Goal: Transaction & Acquisition: Download file/media

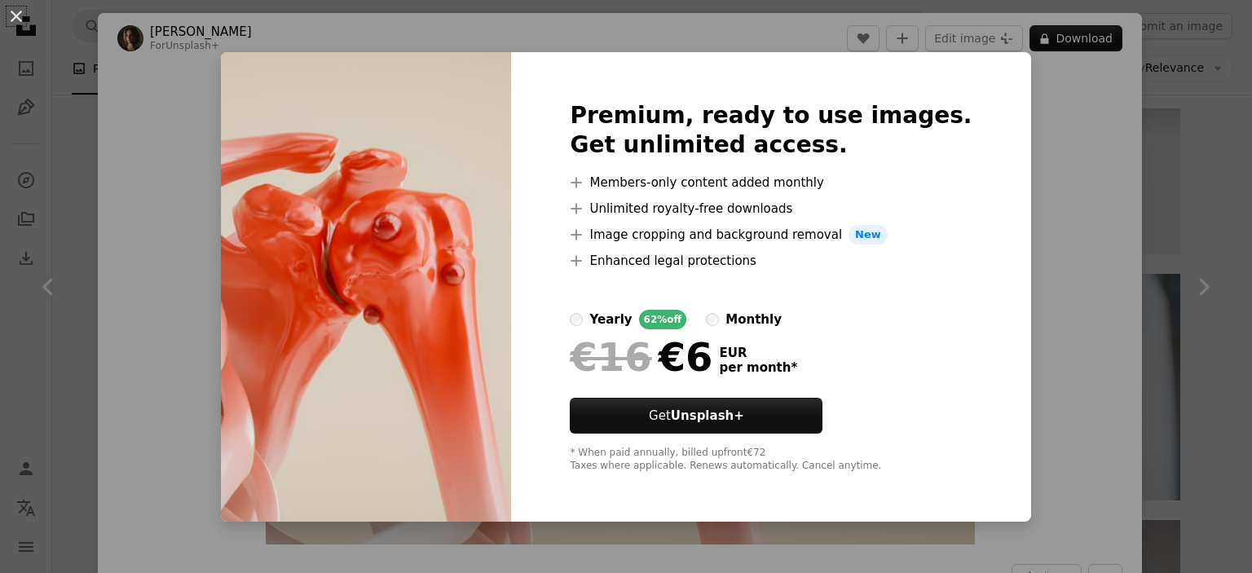
scroll to position [17297, 0]
click at [1077, 172] on div "An X shape Premium, ready to use images. Get unlimited access. A plus sign Memb…" at bounding box center [626, 286] width 1252 height 573
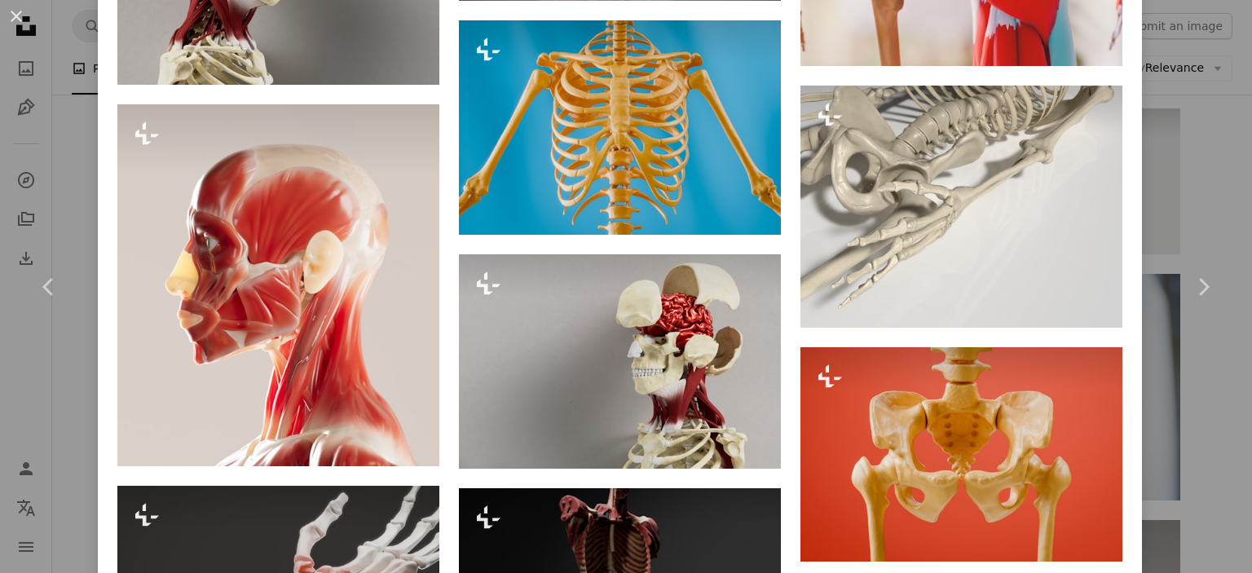
scroll to position [1858, 0]
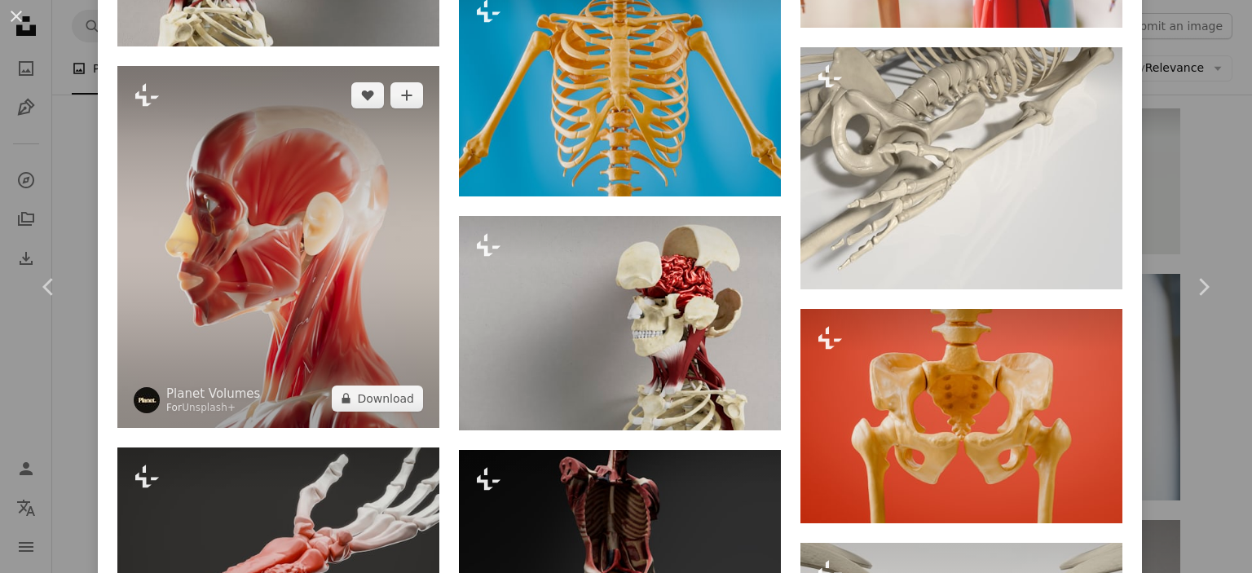
click at [244, 259] on img at bounding box center [278, 246] width 322 height 361
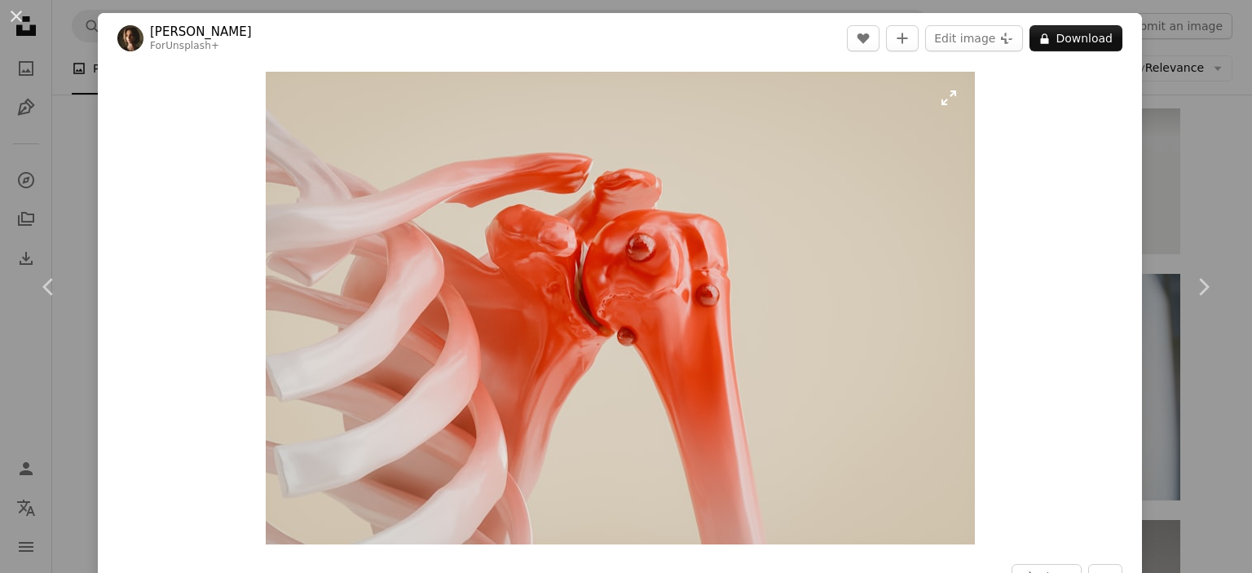
click at [494, 140] on img "Zoom in on this image" at bounding box center [620, 308] width 709 height 473
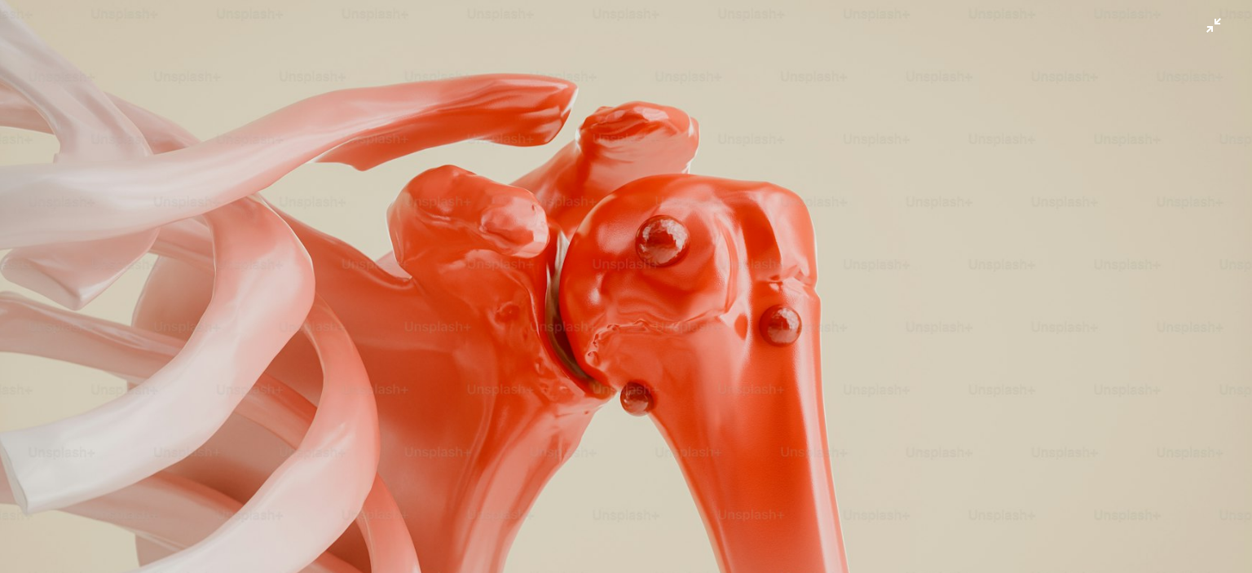
scroll to position [98, 0]
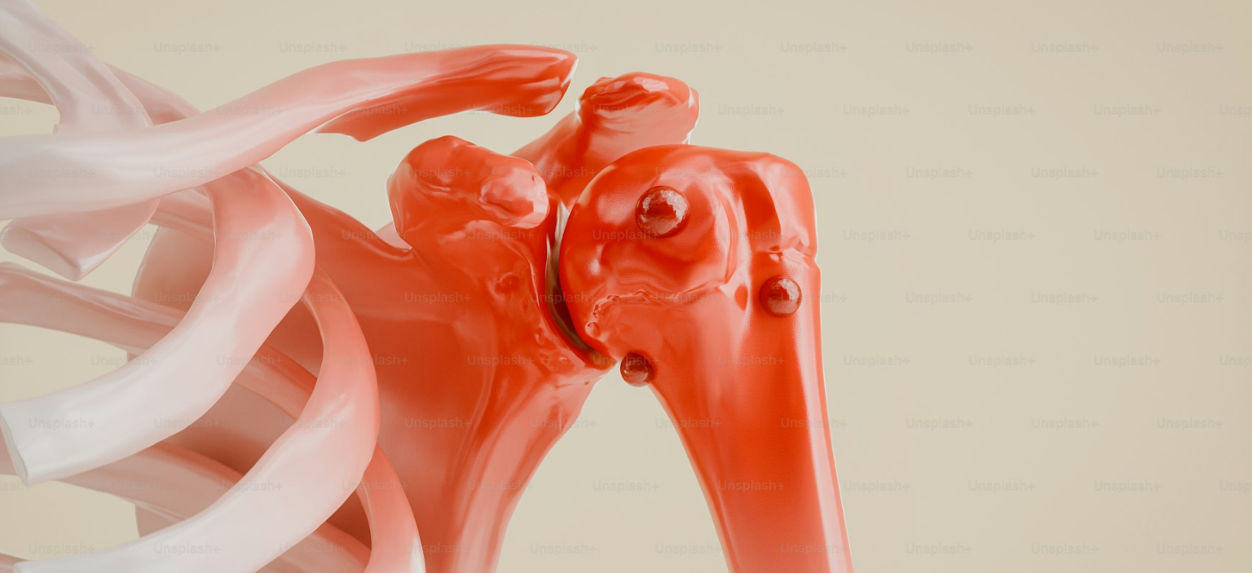
drag, startPoint x: 237, startPoint y: 95, endPoint x: 222, endPoint y: 80, distance: 21.3
click at [236, 96] on img "Zoom out on this image" at bounding box center [625, 318] width 1253 height 835
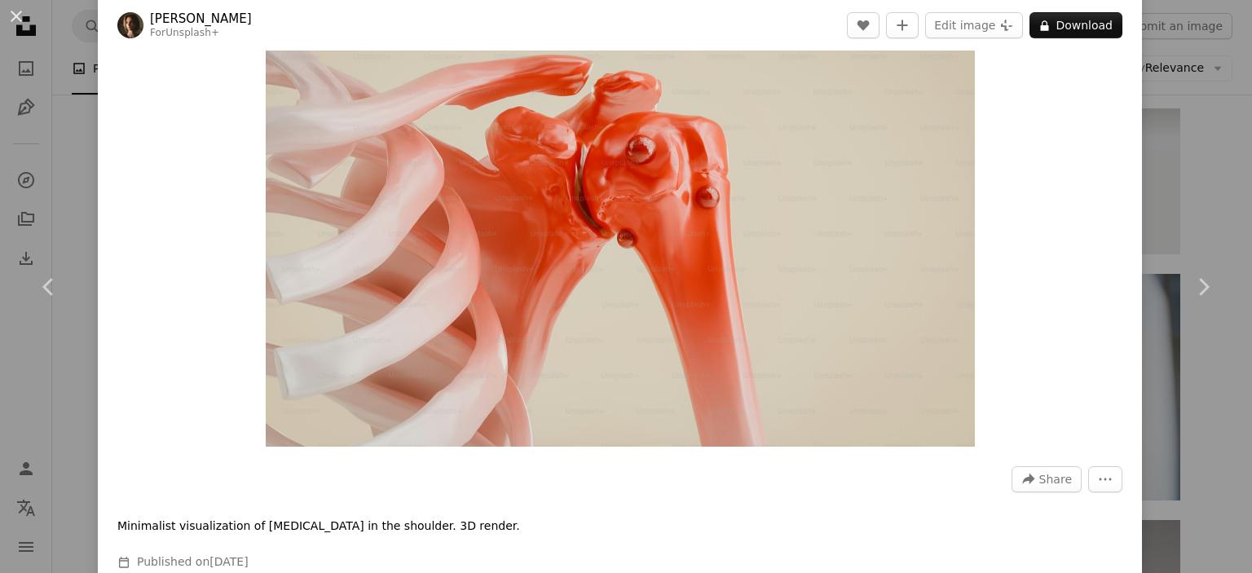
scroll to position [0, 0]
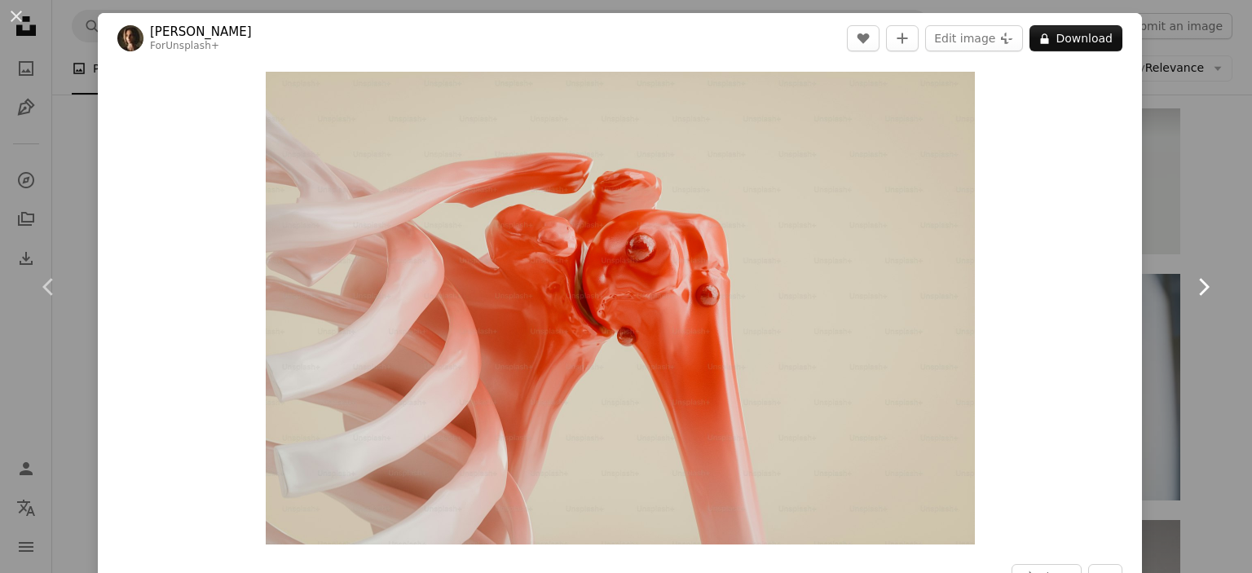
click at [1174, 214] on link "Chevron right" at bounding box center [1203, 287] width 98 height 156
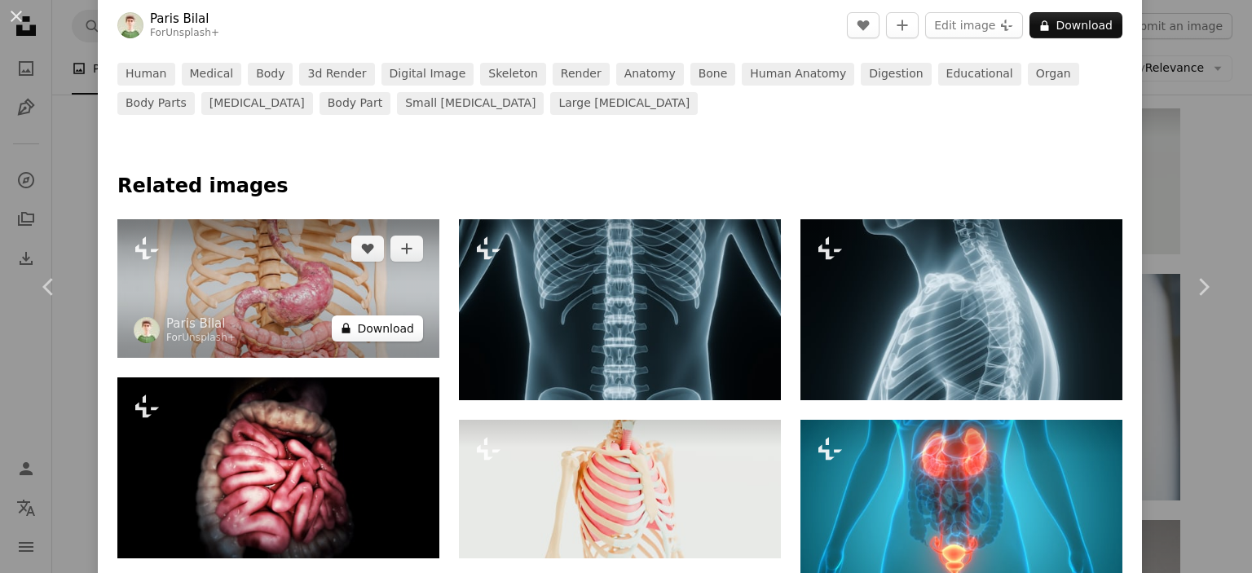
scroll to position [685, 0]
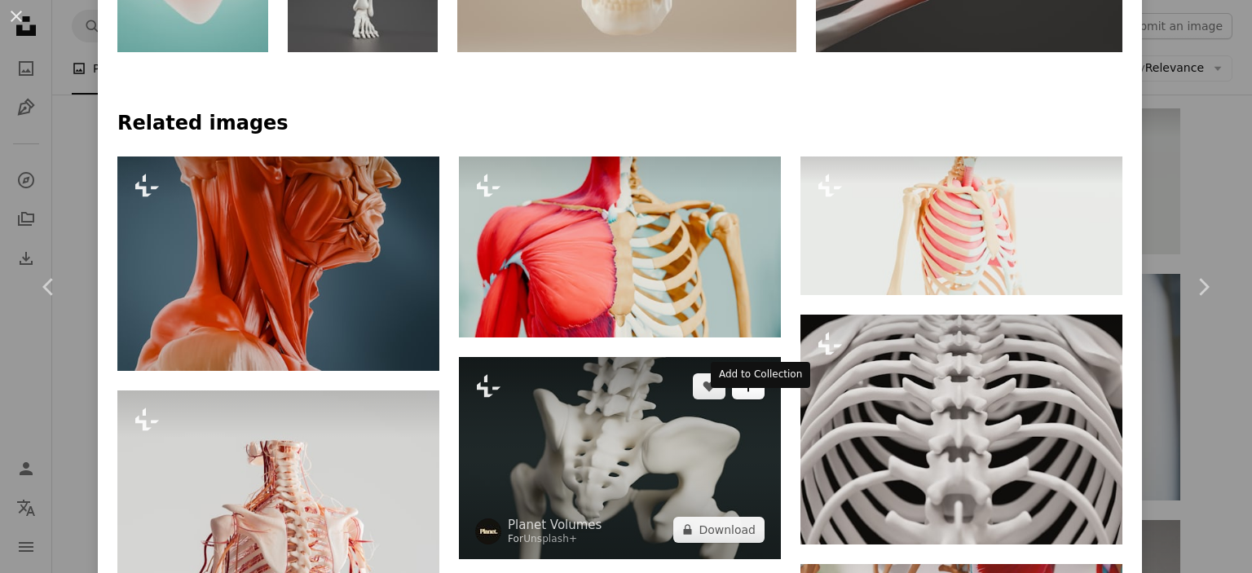
scroll to position [1012, 0]
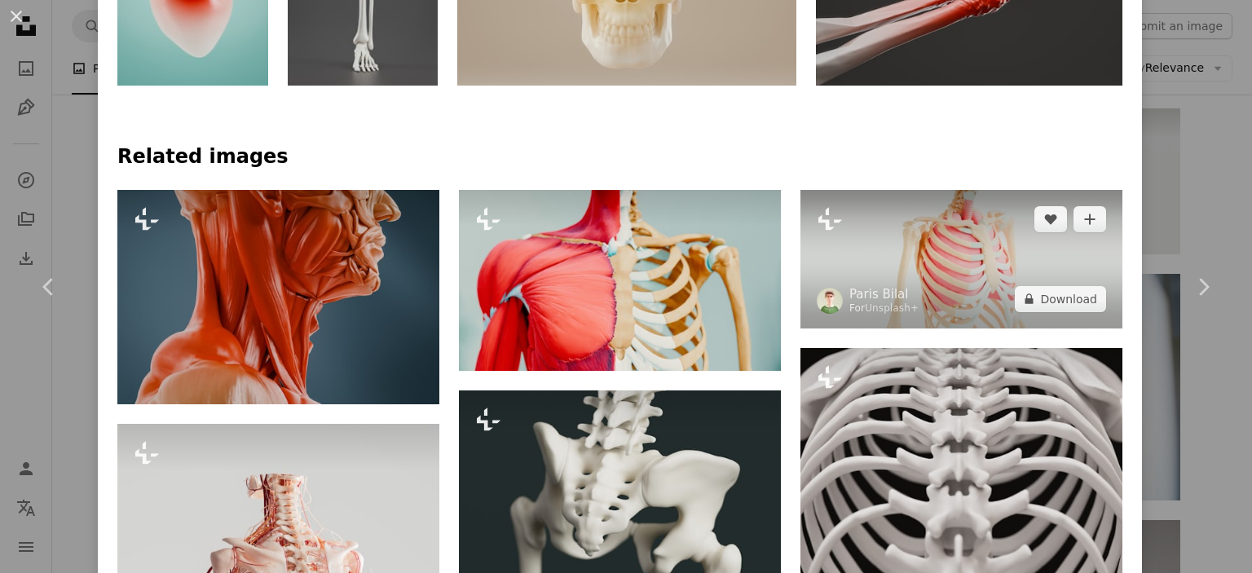
click at [963, 259] on img at bounding box center [961, 259] width 322 height 139
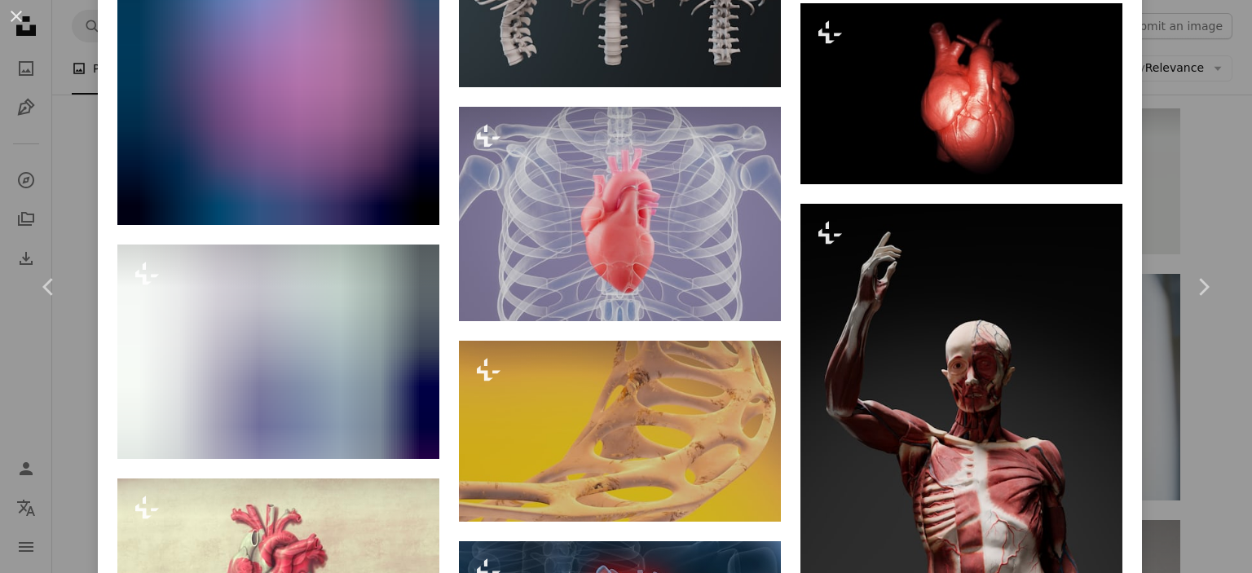
scroll to position [3227, 0]
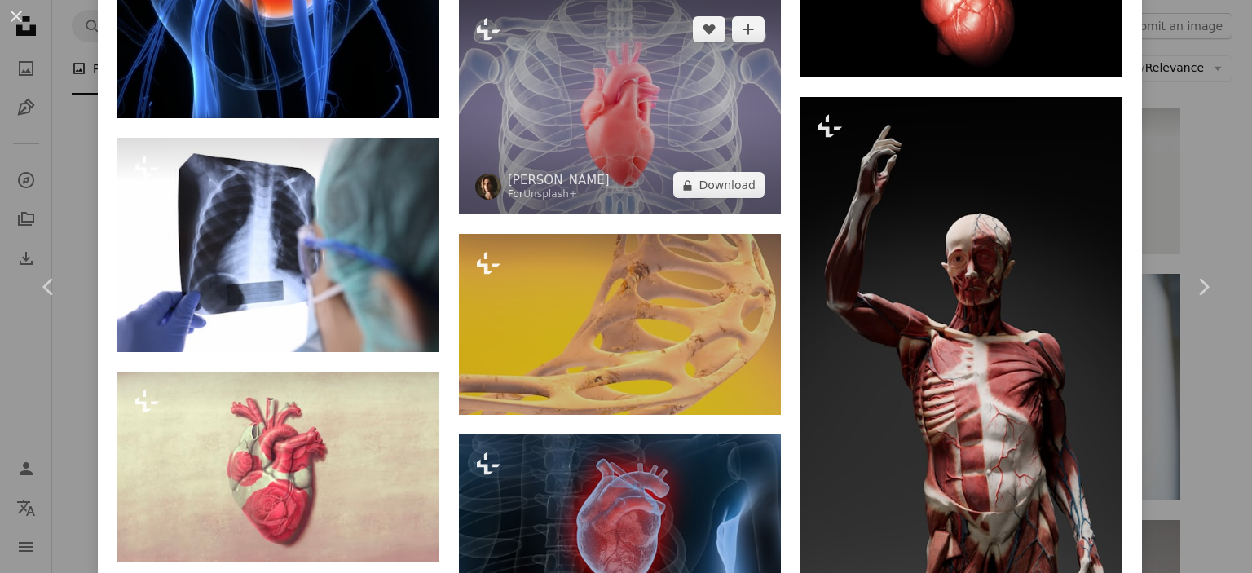
click at [611, 178] on img at bounding box center [620, 107] width 322 height 214
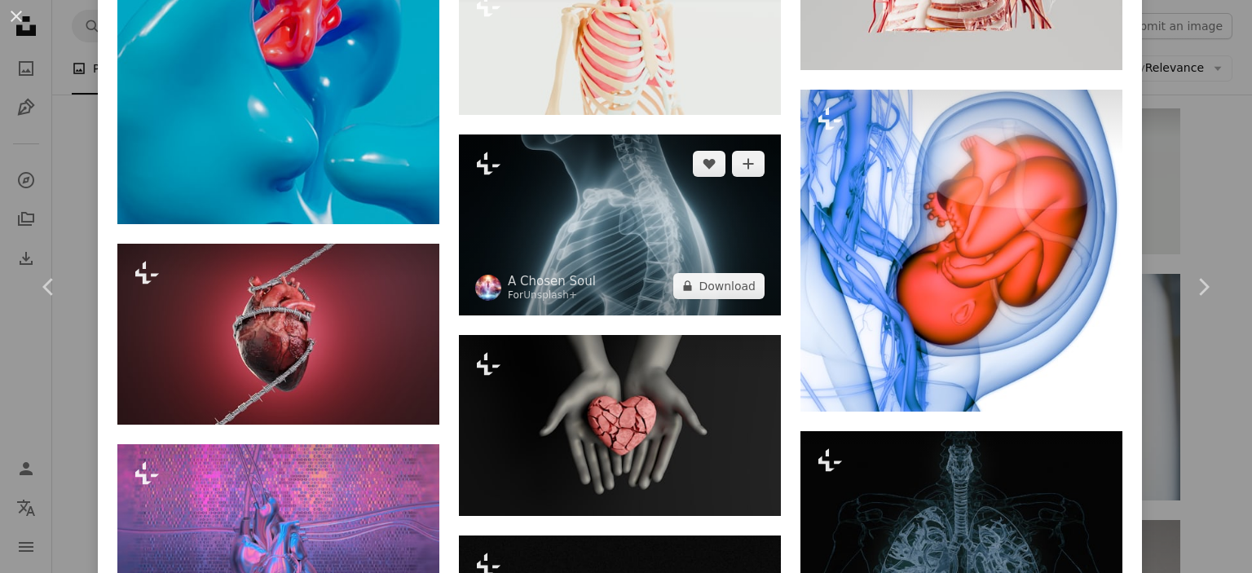
scroll to position [4205, 0]
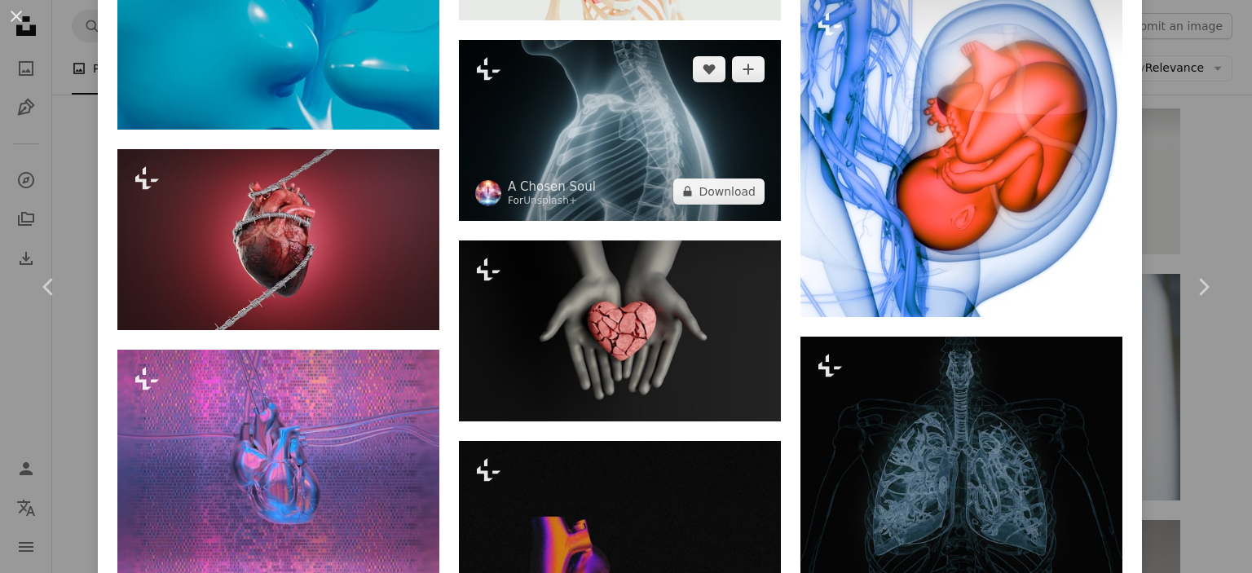
click at [662, 187] on img at bounding box center [620, 130] width 322 height 181
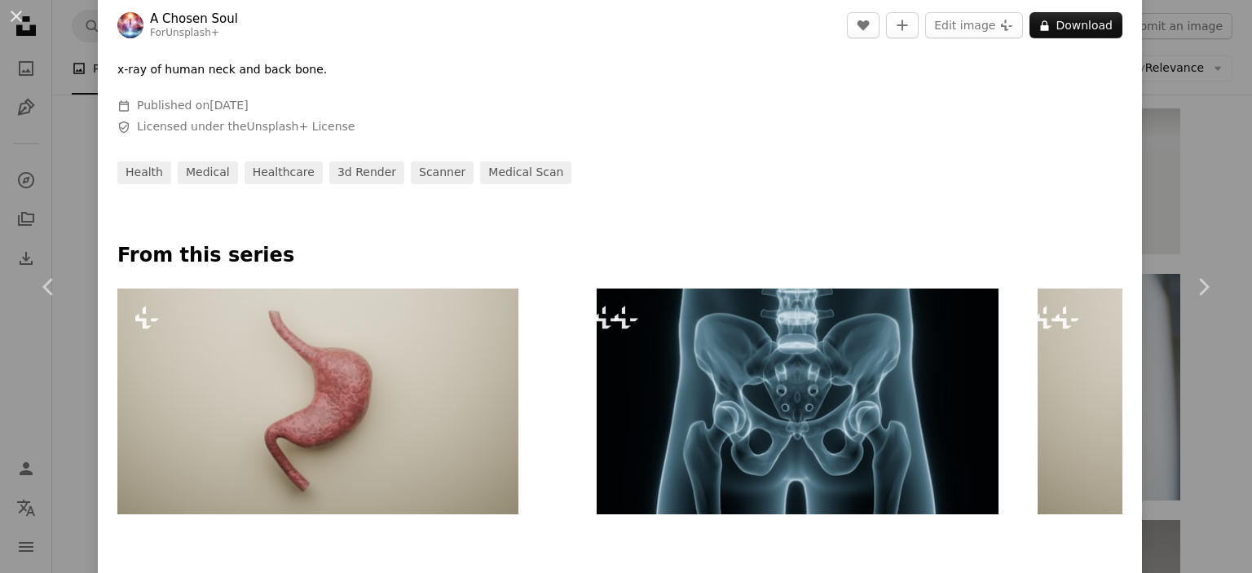
scroll to position [587, 0]
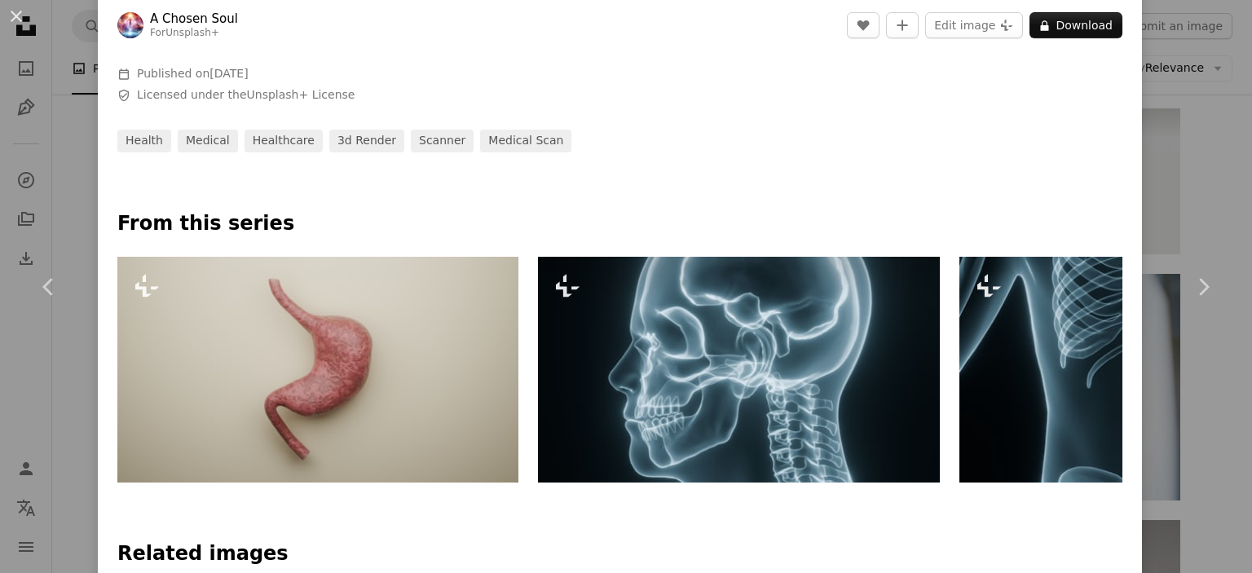
drag, startPoint x: 946, startPoint y: 403, endPoint x: 755, endPoint y: 416, distance: 192.0
click at [751, 416] on div "Plus sign for Unsplash+ Plus sign for Unsplash+ Plus sign for Unsplash+ Plus si…" at bounding box center [619, 370] width 1005 height 226
click at [997, 376] on img at bounding box center [1159, 370] width 401 height 226
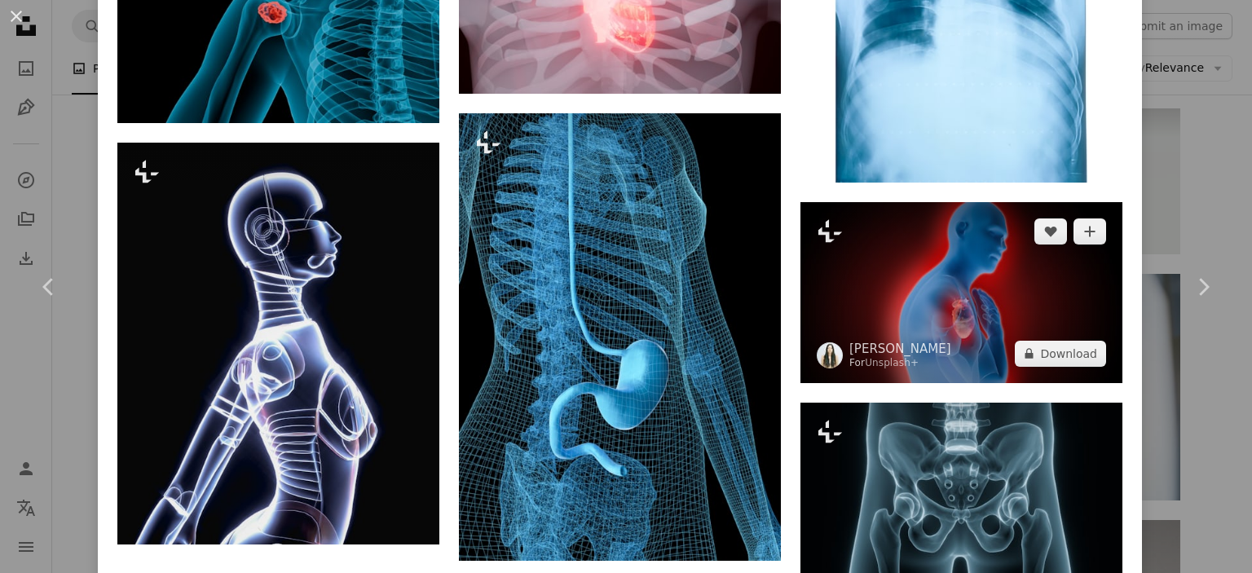
scroll to position [2053, 0]
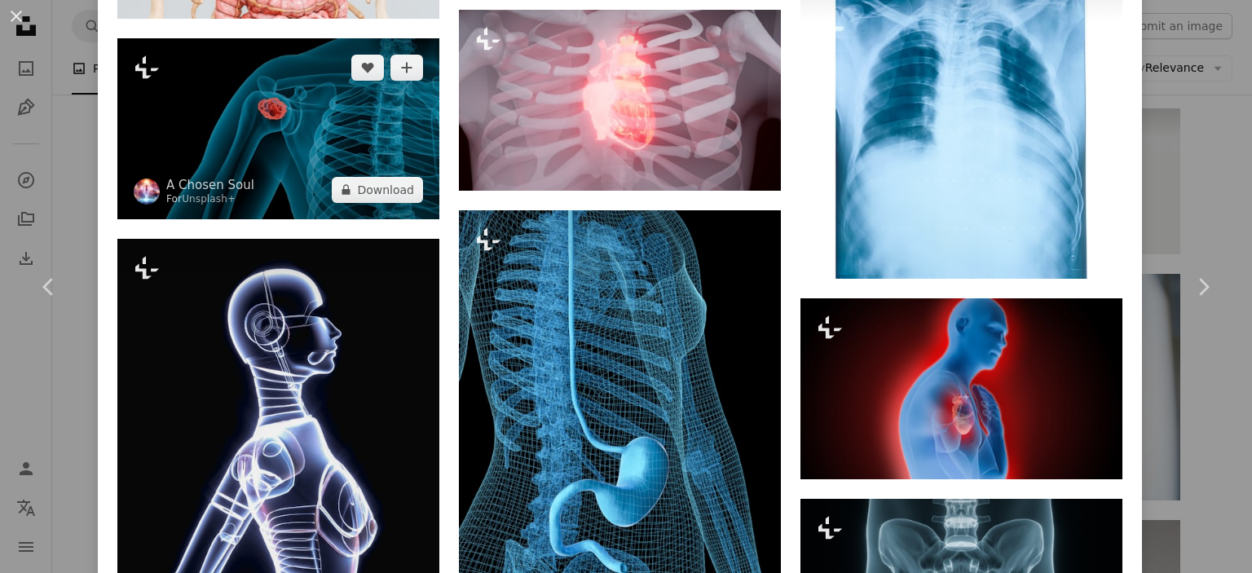
click at [347, 152] on img at bounding box center [278, 128] width 322 height 181
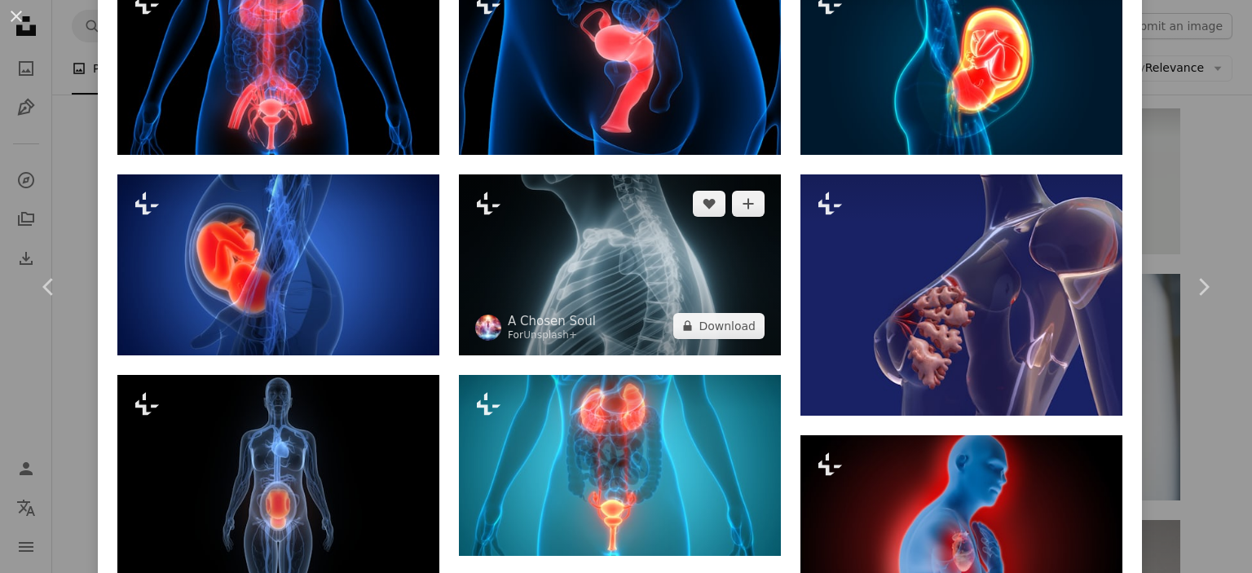
scroll to position [1578, 0]
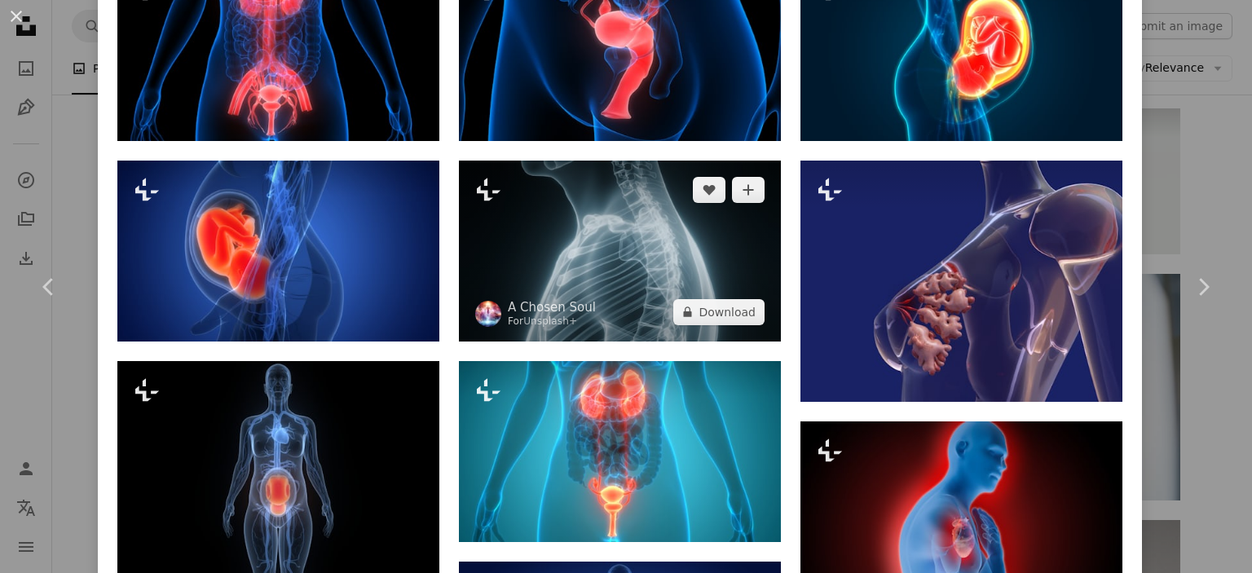
click at [720, 288] on img at bounding box center [620, 251] width 322 height 181
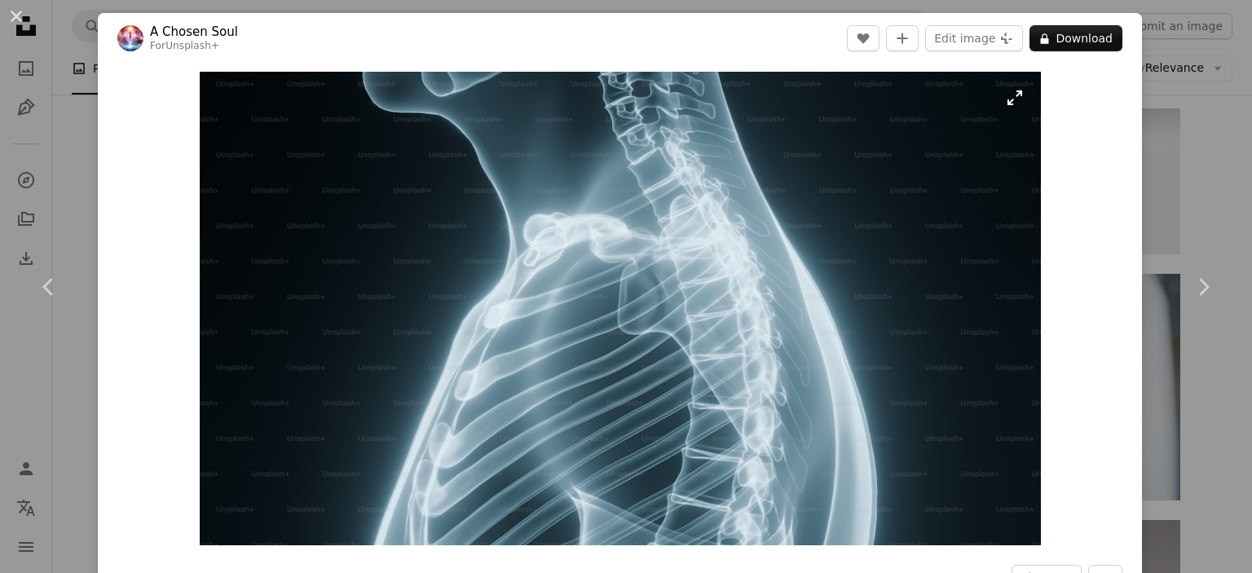
click at [807, 176] on img "Zoom in on this image" at bounding box center [620, 308] width 841 height 473
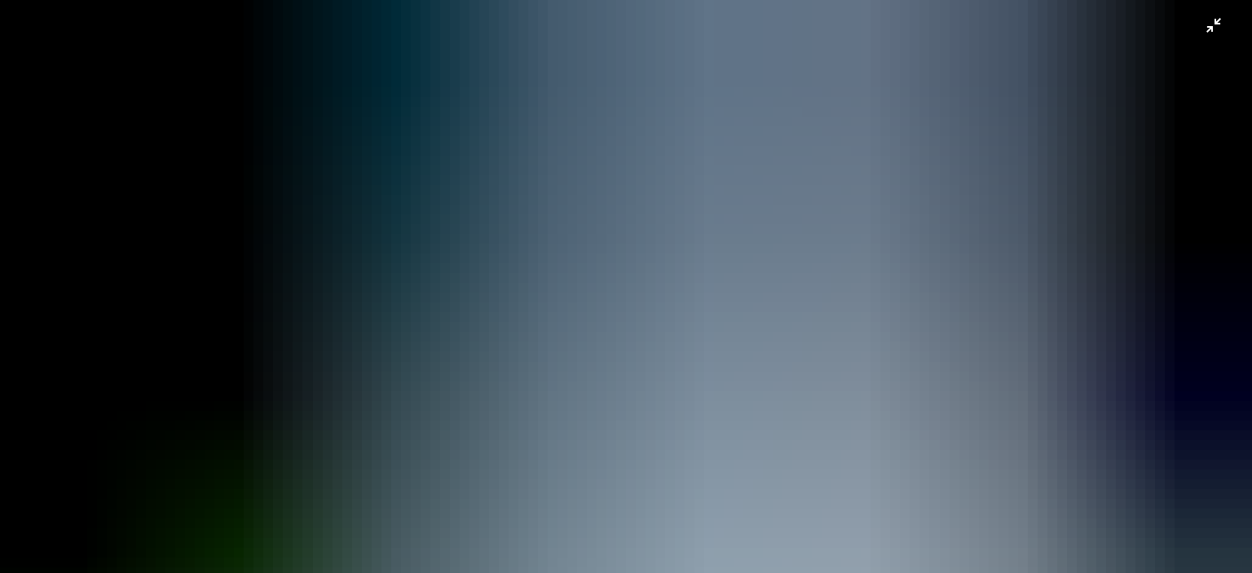
scroll to position [65, 0]
